Goal: Information Seeking & Learning: Learn about a topic

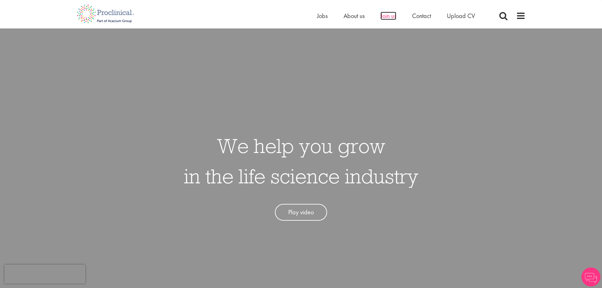
click at [386, 13] on span "Join us" at bounding box center [388, 16] width 16 height 8
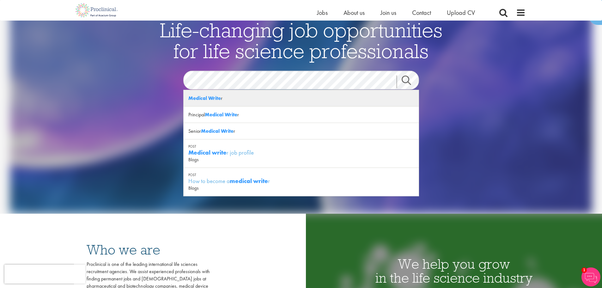
click at [215, 99] on strong "Medical Write" at bounding box center [204, 98] width 33 height 7
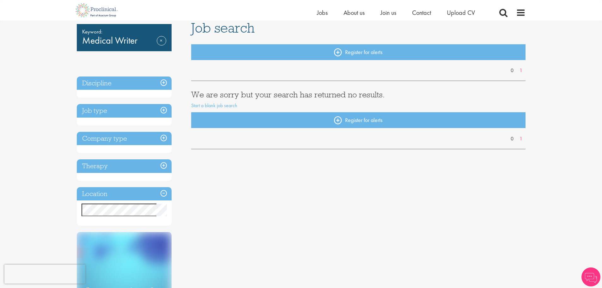
scroll to position [32, 0]
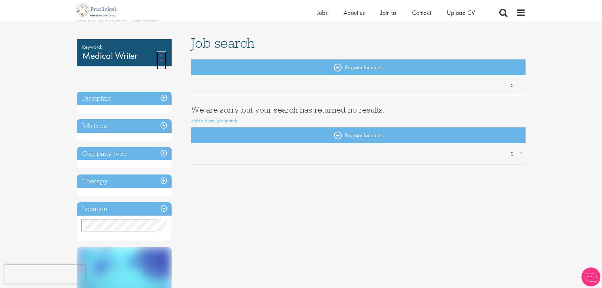
click at [160, 57] on link "Remove" at bounding box center [161, 60] width 9 height 18
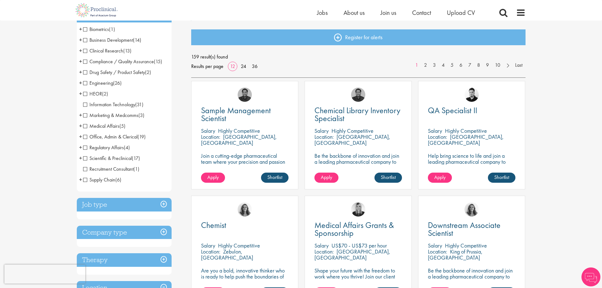
scroll to position [63, 0]
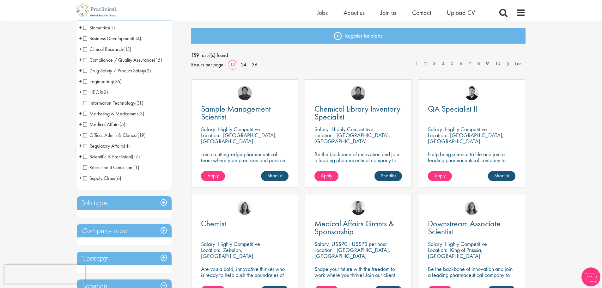
click at [123, 135] on span "Office, Admin & Clerical" at bounding box center [110, 135] width 54 height 7
